Goal: Information Seeking & Learning: Learn about a topic

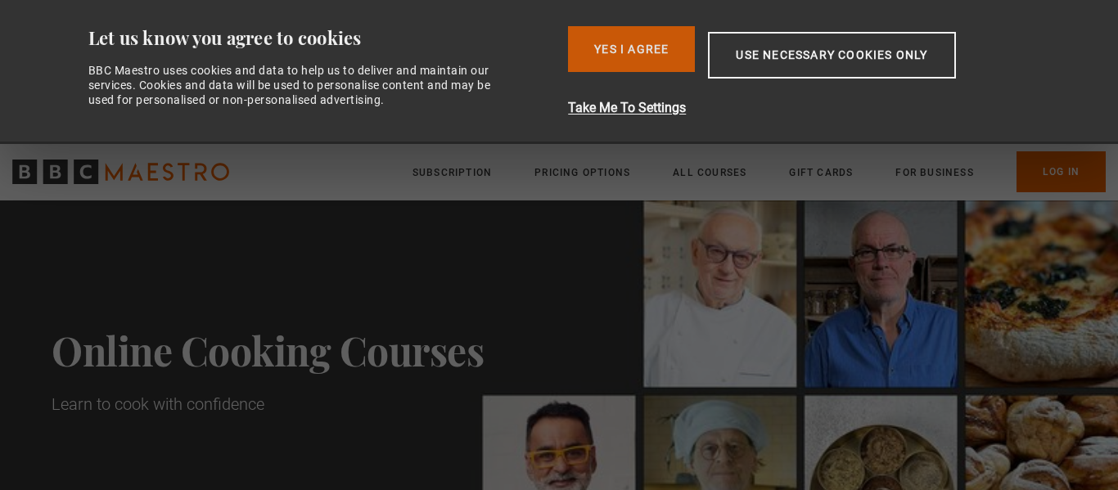
click at [629, 66] on button "Yes I Agree" at bounding box center [631, 49] width 127 height 46
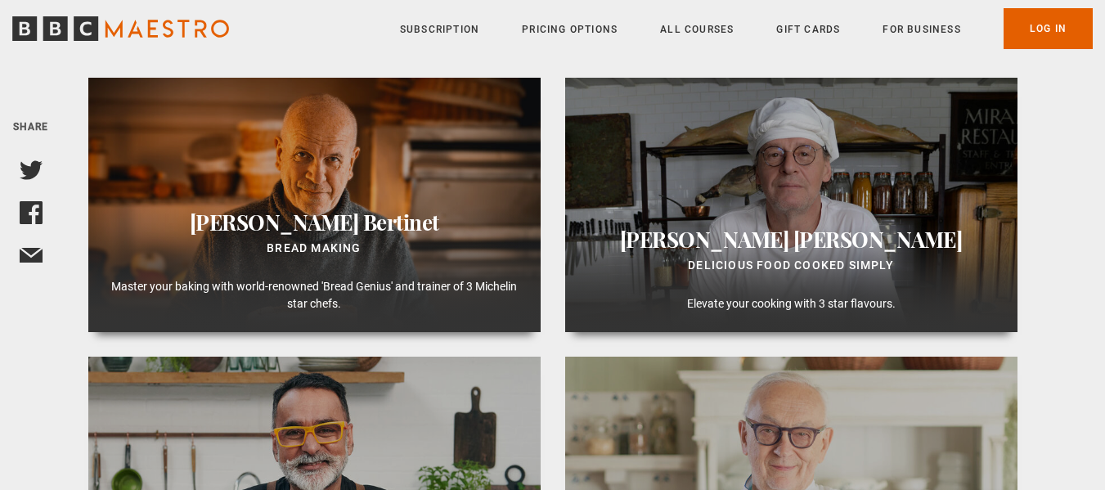
scroll to position [524, 0]
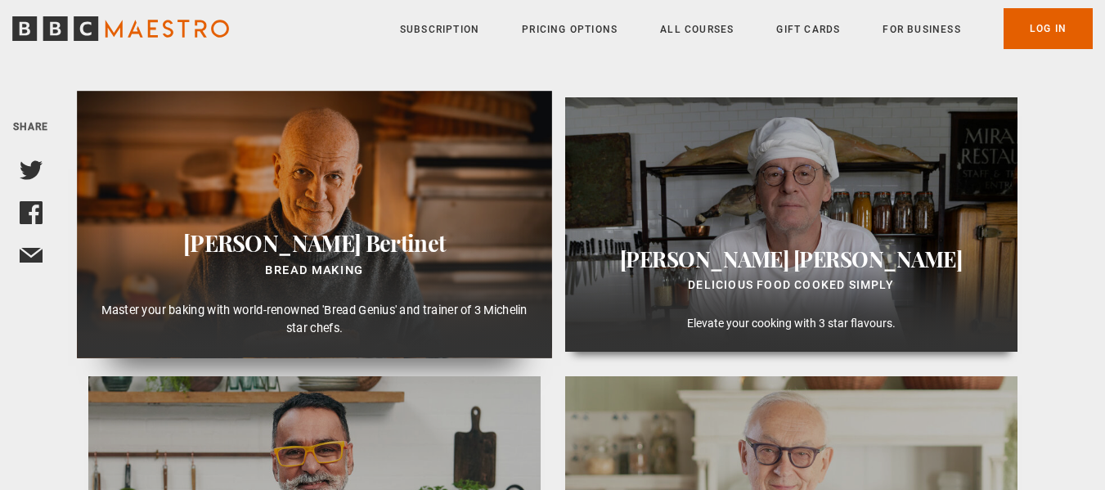
click at [365, 235] on span "Bertinet" at bounding box center [405, 242] width 80 height 29
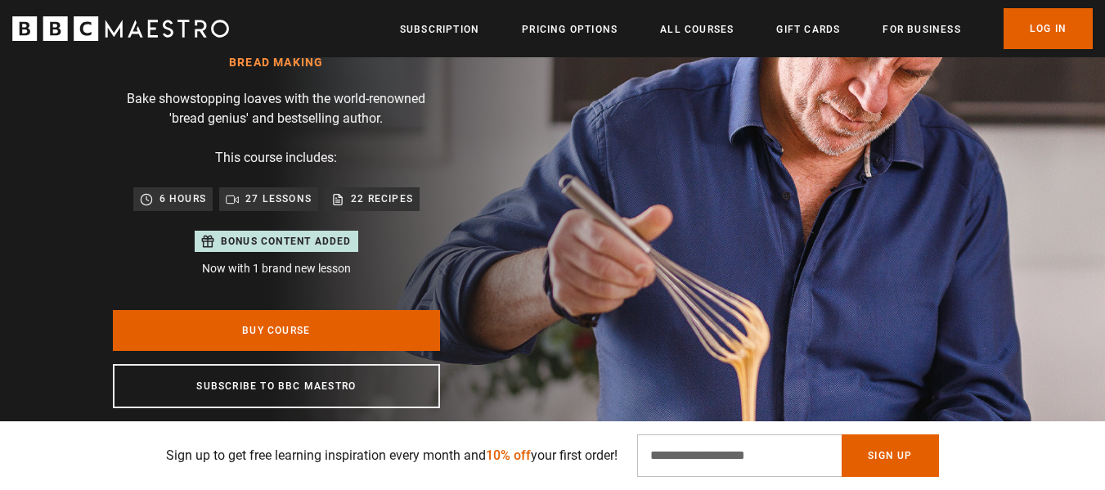
scroll to position [196, 0]
